Goal: Find specific page/section: Find specific page/section

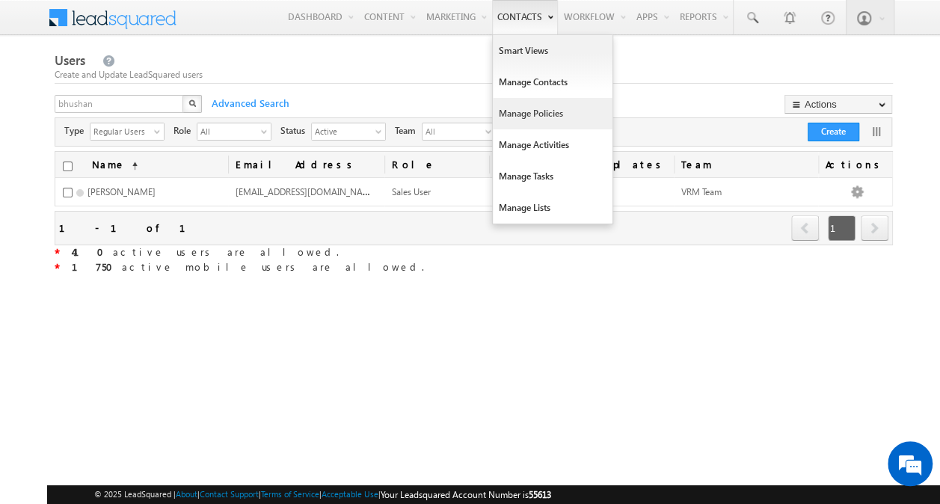
click at [537, 114] on link "Manage Policies" at bounding box center [553, 113] width 120 height 31
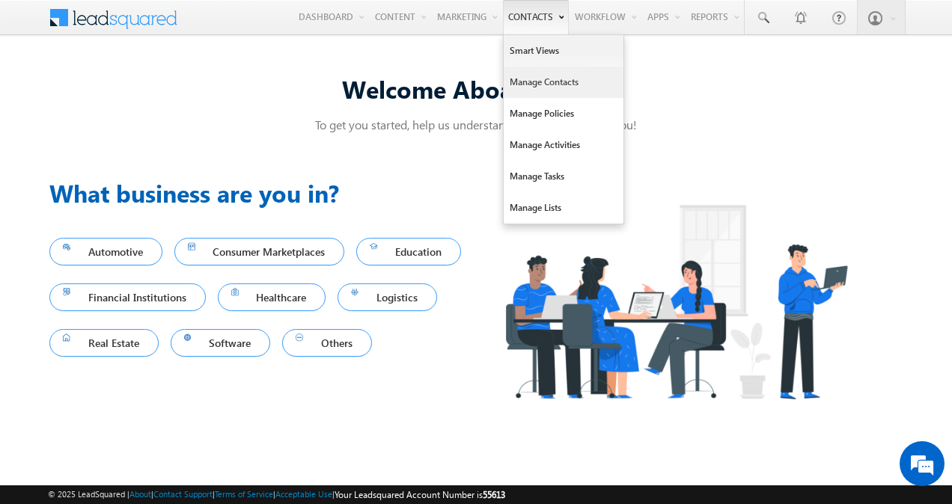
click at [549, 85] on link "Manage Contacts" at bounding box center [564, 82] width 120 height 31
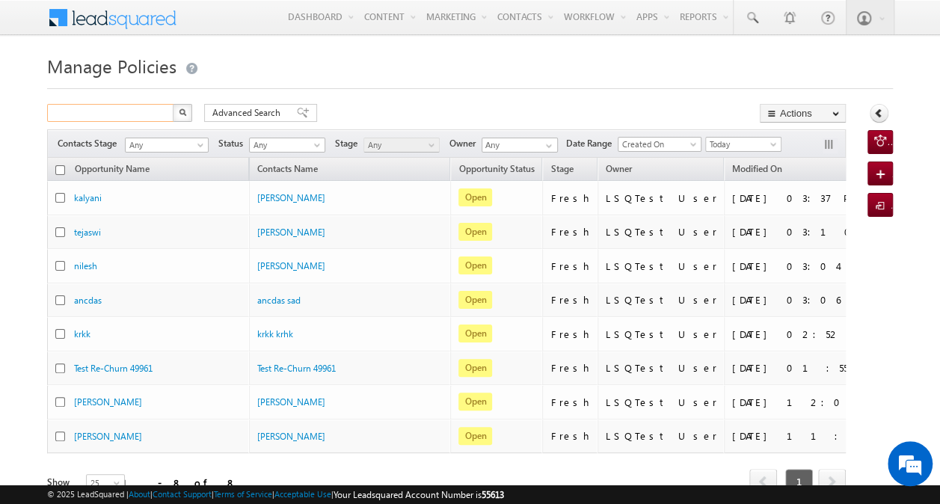
click at [103, 113] on input "text" at bounding box center [111, 113] width 128 height 18
paste input "8265719071"
click at [181, 111] on img "button" at bounding box center [182, 111] width 7 height 7
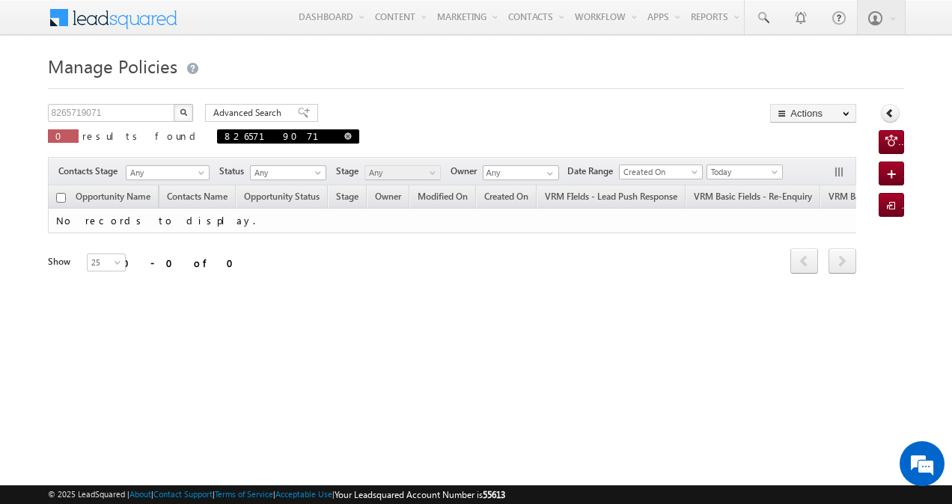
click at [344, 132] on span at bounding box center [347, 135] width 7 height 7
type input "Search Policies"
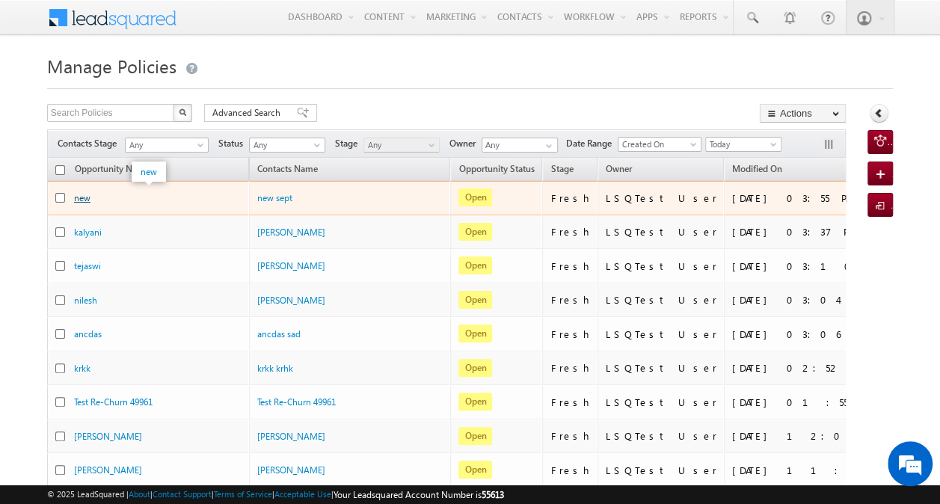
click at [85, 198] on link "new" at bounding box center [82, 197] width 16 height 11
